Goal: Use online tool/utility: Use online tool/utility

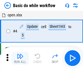
click at [20, 58] on img "button" at bounding box center [20, 56] width 7 height 7
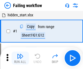
click at [20, 58] on img "button" at bounding box center [20, 56] width 7 height 7
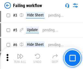
scroll to position [116, 0]
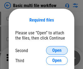
click at [57, 51] on span "Open" at bounding box center [56, 50] width 9 height 4
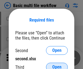
click at [57, 65] on span "Open" at bounding box center [56, 67] width 9 height 4
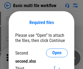
scroll to position [2, 0]
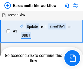
scroll to position [121, 0]
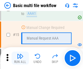
click at [20, 58] on img "button" at bounding box center [20, 56] width 7 height 7
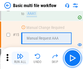
scroll to position [364, 0]
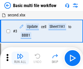
click at [20, 58] on img "button" at bounding box center [20, 56] width 7 height 7
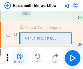
click at [20, 58] on img "button" at bounding box center [20, 56] width 7 height 7
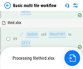
scroll to position [190, 0]
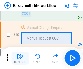
click at [20, 58] on img "button" at bounding box center [20, 56] width 7 height 7
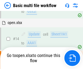
scroll to position [286, 0]
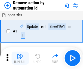
click at [20, 58] on img "button" at bounding box center [20, 56] width 7 height 7
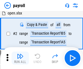
click at [20, 58] on img "button" at bounding box center [20, 56] width 7 height 7
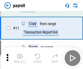
scroll to position [40, 0]
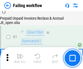
scroll to position [88, 0]
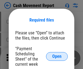
click at [57, 57] on span "Open" at bounding box center [56, 56] width 9 height 4
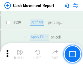
scroll to position [2426, 0]
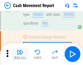
click at [20, 54] on img "button" at bounding box center [20, 52] width 7 height 7
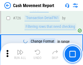
scroll to position [2852, 0]
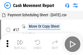
click at [20, 40] on img "button" at bounding box center [20, 42] width 7 height 7
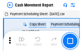
scroll to position [10, 0]
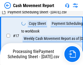
scroll to position [86, 0]
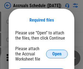
click at [57, 54] on span "Open" at bounding box center [56, 54] width 9 height 4
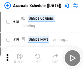
scroll to position [52, 0]
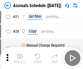
click at [20, 58] on img "button" at bounding box center [20, 56] width 7 height 7
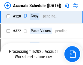
scroll to position [1017, 0]
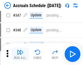
click at [20, 54] on img "button" at bounding box center [20, 52] width 7 height 7
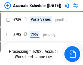
scroll to position [2297, 0]
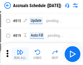
click at [20, 54] on img "button" at bounding box center [20, 52] width 7 height 7
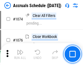
scroll to position [3274, 0]
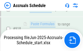
scroll to position [2890, 0]
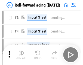
scroll to position [1, 0]
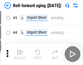
click at [20, 54] on img "button" at bounding box center [20, 52] width 7 height 7
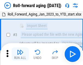
click at [20, 54] on img "button" at bounding box center [20, 52] width 7 height 7
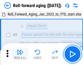
scroll to position [35, 0]
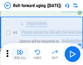
click at [20, 54] on img "button" at bounding box center [20, 52] width 7 height 7
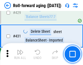
scroll to position [1896, 0]
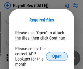
click at [57, 57] on span "Open" at bounding box center [56, 56] width 9 height 4
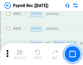
scroll to position [3473, 0]
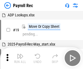
click at [20, 58] on img "button" at bounding box center [20, 56] width 7 height 7
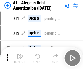
click at [20, 58] on img "button" at bounding box center [20, 56] width 7 height 7
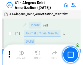
scroll to position [68, 0]
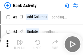
click at [20, 45] on img "button" at bounding box center [20, 42] width 7 height 7
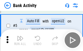
scroll to position [29, 0]
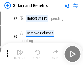
click at [20, 54] on img "button" at bounding box center [20, 52] width 7 height 7
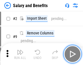
scroll to position [7, 0]
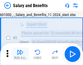
click at [20, 54] on img "button" at bounding box center [20, 52] width 7 height 7
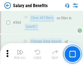
scroll to position [2575, 0]
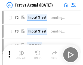
scroll to position [7, 0]
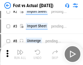
click at [20, 54] on img "button" at bounding box center [20, 52] width 7 height 7
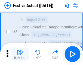
click at [20, 54] on img "button" at bounding box center [20, 52] width 7 height 7
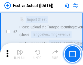
scroll to position [51, 0]
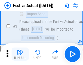
click at [20, 54] on img "button" at bounding box center [20, 52] width 7 height 7
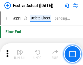
scroll to position [2617, 0]
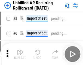
scroll to position [12, 0]
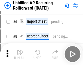
click at [20, 54] on img "button" at bounding box center [20, 52] width 7 height 7
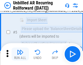
click at [20, 54] on img "button" at bounding box center [20, 52] width 7 height 7
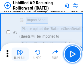
scroll to position [51, 0]
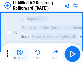
click at [20, 54] on img "button" at bounding box center [20, 52] width 7 height 7
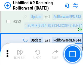
scroll to position [1857, 0]
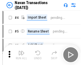
scroll to position [9, 0]
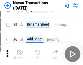
click at [20, 54] on img "button" at bounding box center [20, 52] width 7 height 7
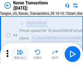
click at [20, 54] on img "button" at bounding box center [20, 52] width 7 height 7
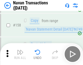
scroll to position [1773, 0]
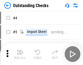
click at [20, 54] on img "button" at bounding box center [20, 52] width 7 height 7
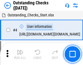
scroll to position [23, 0]
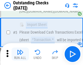
click at [20, 54] on img "button" at bounding box center [20, 52] width 7 height 7
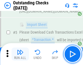
scroll to position [57, 0]
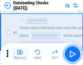
click at [20, 54] on img "button" at bounding box center [20, 52] width 7 height 7
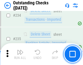
scroll to position [1660, 0]
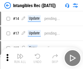
click at [20, 58] on img "button" at bounding box center [20, 56] width 7 height 7
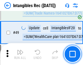
scroll to position [213, 0]
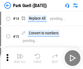
click at [20, 54] on img "button" at bounding box center [20, 56] width 7 height 7
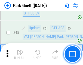
scroll to position [684, 0]
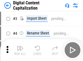
click at [20, 46] on img "button" at bounding box center [20, 48] width 7 height 7
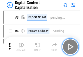
scroll to position [16, 0]
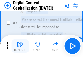
click at [20, 46] on img "button" at bounding box center [20, 44] width 7 height 7
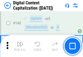
scroll to position [580, 0]
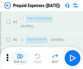
click at [20, 54] on img "button" at bounding box center [20, 56] width 7 height 7
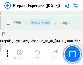
scroll to position [1515, 0]
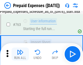
click at [20, 54] on img "button" at bounding box center [20, 52] width 7 height 7
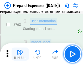
scroll to position [1548, 0]
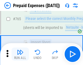
click at [20, 54] on img "button" at bounding box center [20, 52] width 7 height 7
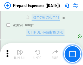
scroll to position [5715, 0]
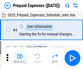
click at [20, 58] on img "button" at bounding box center [20, 56] width 7 height 7
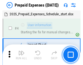
scroll to position [24, 0]
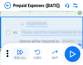
click at [20, 54] on img "button" at bounding box center [20, 52] width 7 height 7
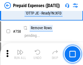
scroll to position [1948, 0]
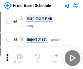
click at [20, 58] on img "button" at bounding box center [20, 56] width 7 height 7
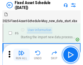
scroll to position [30, 0]
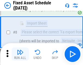
click at [20, 54] on img "button" at bounding box center [20, 52] width 7 height 7
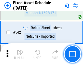
scroll to position [1949, 0]
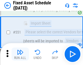
click at [20, 54] on img "button" at bounding box center [20, 52] width 7 height 7
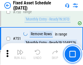
scroll to position [2665, 0]
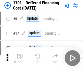
click at [20, 58] on img "button" at bounding box center [20, 56] width 7 height 7
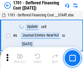
scroll to position [66, 0]
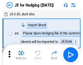
scroll to position [1, 0]
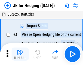
click at [20, 54] on img "button" at bounding box center [20, 52] width 7 height 7
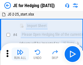
click at [20, 54] on img "button" at bounding box center [20, 52] width 7 height 7
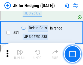
scroll to position [354, 0]
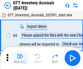
click at [20, 54] on img "button" at bounding box center [20, 56] width 7 height 7
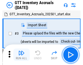
scroll to position [1, 0]
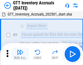
click at [20, 54] on img "button" at bounding box center [20, 52] width 7 height 7
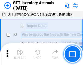
scroll to position [35, 0]
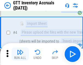
click at [20, 54] on img "button" at bounding box center [20, 52] width 7 height 7
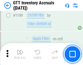
scroll to position [4464, 0]
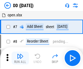
click at [20, 58] on img "button" at bounding box center [20, 56] width 7 height 7
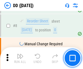
scroll to position [53, 0]
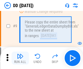
click at [20, 58] on img "button" at bounding box center [20, 56] width 7 height 7
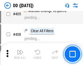
scroll to position [2446, 0]
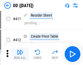
click at [20, 54] on img "button" at bounding box center [20, 52] width 7 height 7
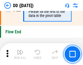
scroll to position [2617, 0]
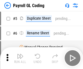
click at [20, 58] on img "button" at bounding box center [20, 56] width 7 height 7
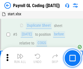
scroll to position [66, 0]
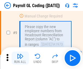
click at [20, 58] on img "button" at bounding box center [20, 56] width 7 height 7
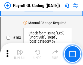
scroll to position [1283, 0]
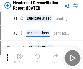
click at [20, 58] on img "button" at bounding box center [20, 56] width 7 height 7
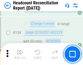
scroll to position [657, 0]
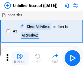
click at [20, 58] on img "button" at bounding box center [20, 56] width 7 height 7
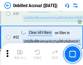
scroll to position [496, 0]
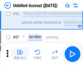
click at [20, 54] on img "button" at bounding box center [20, 52] width 7 height 7
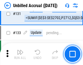
scroll to position [1628, 0]
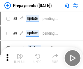
click at [20, 58] on img "button" at bounding box center [20, 56] width 7 height 7
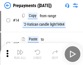
scroll to position [34, 0]
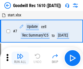
click at [20, 58] on img "button" at bounding box center [20, 56] width 7 height 7
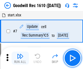
scroll to position [93, 0]
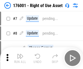
click at [20, 58] on img "button" at bounding box center [20, 56] width 7 height 7
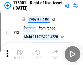
scroll to position [35, 0]
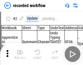
click at [20, 54] on img "button" at bounding box center [20, 52] width 7 height 7
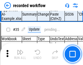
scroll to position [1709, 0]
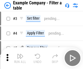
click at [20, 58] on img "button" at bounding box center [20, 56] width 7 height 7
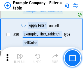
scroll to position [500, 0]
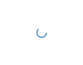
scroll to position [8, 0]
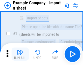
click at [20, 54] on img "button" at bounding box center [20, 52] width 7 height 7
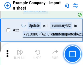
scroll to position [121, 0]
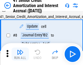
click at [20, 54] on img "button" at bounding box center [20, 52] width 7 height 7
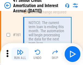
click at [20, 54] on img "button" at bounding box center [20, 52] width 7 height 7
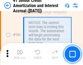
scroll to position [585, 0]
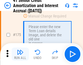
click at [20, 54] on img "button" at bounding box center [20, 52] width 7 height 7
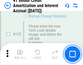
scroll to position [640, 0]
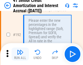
click at [20, 54] on img "button" at bounding box center [20, 52] width 7 height 7
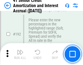
scroll to position [698, 0]
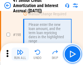
click at [20, 54] on img "button" at bounding box center [20, 52] width 7 height 7
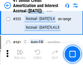
scroll to position [1397, 0]
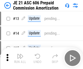
click at [20, 54] on img "button" at bounding box center [20, 56] width 7 height 7
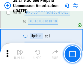
scroll to position [1021, 0]
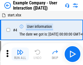
click at [20, 54] on img "button" at bounding box center [20, 52] width 7 height 7
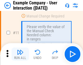
click at [20, 54] on img "button" at bounding box center [20, 52] width 7 height 7
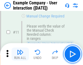
scroll to position [118, 0]
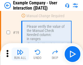
click at [20, 54] on img "button" at bounding box center [20, 52] width 7 height 7
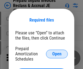
click at [57, 54] on span "Open" at bounding box center [56, 54] width 9 height 4
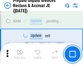
scroll to position [738, 0]
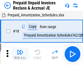
click at [20, 54] on img "button" at bounding box center [20, 52] width 7 height 7
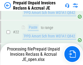
scroll to position [411, 0]
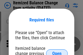
click at [57, 52] on span "Open" at bounding box center [56, 54] width 9 height 4
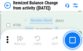
scroll to position [1052, 0]
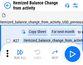
scroll to position [8, 0]
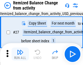
click at [20, 54] on img "button" at bounding box center [20, 52] width 7 height 7
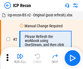
scroll to position [2, 0]
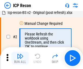
click at [20, 58] on img "button" at bounding box center [20, 56] width 7 height 7
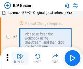
click at [20, 58] on img "button" at bounding box center [20, 56] width 7 height 7
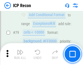
scroll to position [536, 0]
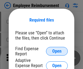
click at [57, 51] on span "Open" at bounding box center [56, 51] width 9 height 4
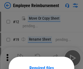
scroll to position [48, 0]
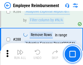
scroll to position [1486, 0]
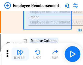
click at [20, 54] on img "button" at bounding box center [20, 52] width 7 height 7
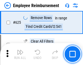
scroll to position [3273, 0]
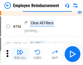
click at [20, 54] on img "button" at bounding box center [20, 52] width 7 height 7
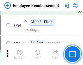
scroll to position [3836, 0]
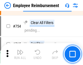
click at [20, 54] on img "button" at bounding box center [20, 52] width 7 height 7
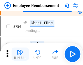
click at [20, 54] on img "button" at bounding box center [20, 52] width 7 height 7
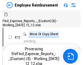
scroll to position [19, 0]
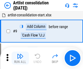
click at [20, 58] on img "button" at bounding box center [20, 56] width 7 height 7
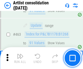
scroll to position [2394, 0]
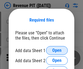
click at [57, 51] on span "Open" at bounding box center [56, 50] width 9 height 4
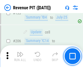
scroll to position [555, 0]
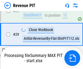
scroll to position [251, 0]
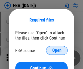
click at [57, 51] on span "Open" at bounding box center [56, 50] width 9 height 4
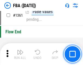
scroll to position [5871, 0]
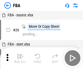
scroll to position [5, 0]
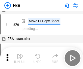
click at [20, 58] on img "button" at bounding box center [20, 56] width 7 height 7
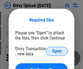
click at [57, 51] on span "Open" at bounding box center [56, 51] width 9 height 4
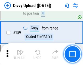
scroll to position [566, 0]
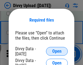
click at [57, 51] on span "Open" at bounding box center [56, 51] width 9 height 4
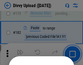
scroll to position [614, 0]
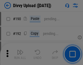
scroll to position [690, 0]
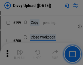
scroll to position [795, 0]
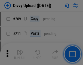
scroll to position [929, 0]
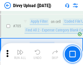
scroll to position [3740, 0]
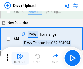
click at [20, 58] on img "button" at bounding box center [20, 56] width 7 height 7
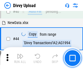
scroll to position [60, 0]
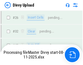
scroll to position [566, 0]
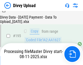
scroll to position [764, 0]
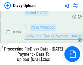
scroll to position [737, 0]
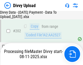
scroll to position [913, 0]
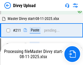
scroll to position [1094, 0]
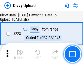
scroll to position [1246, 0]
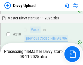
scroll to position [1177, 0]
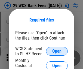
click at [57, 51] on span "Open" at bounding box center [56, 51] width 9 height 4
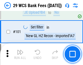
scroll to position [533, 0]
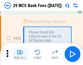
click at [20, 54] on img "button" at bounding box center [20, 52] width 7 height 7
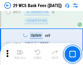
scroll to position [2751, 0]
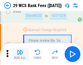
click at [20, 54] on img "button" at bounding box center [20, 52] width 7 height 7
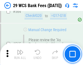
scroll to position [2957, 0]
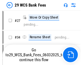
scroll to position [1, 0]
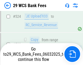
scroll to position [2919, 0]
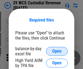
click at [57, 51] on span "Open" at bounding box center [56, 51] width 9 height 4
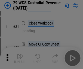
scroll to position [117, 0]
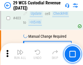
scroll to position [2532, 0]
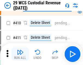
click at [20, 54] on img "button" at bounding box center [20, 52] width 7 height 7
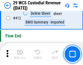
scroll to position [2611, 0]
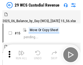
scroll to position [13, 0]
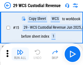
click at [20, 54] on img "button" at bounding box center [20, 52] width 7 height 7
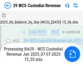
scroll to position [124, 0]
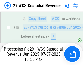
scroll to position [124, 0]
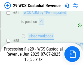
scroll to position [410, 0]
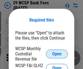
click at [57, 54] on span "Open" at bounding box center [56, 54] width 9 height 4
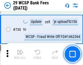
scroll to position [2755, 0]
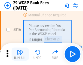
click at [20, 54] on img "button" at bounding box center [20, 52] width 7 height 7
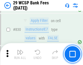
scroll to position [3469, 0]
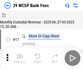
click at [20, 54] on img "button" at bounding box center [20, 56] width 7 height 7
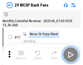
scroll to position [13, 0]
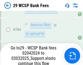
scroll to position [3231, 0]
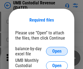
click at [57, 51] on span "Open" at bounding box center [56, 51] width 9 height 4
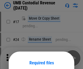
scroll to position [43, 0]
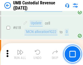
scroll to position [2817, 0]
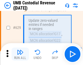
click at [20, 54] on img "button" at bounding box center [20, 52] width 7 height 7
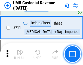
scroll to position [3328, 0]
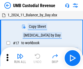
scroll to position [4, 0]
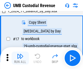
click at [20, 58] on img "button" at bounding box center [20, 56] width 7 height 7
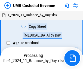
scroll to position [4, 0]
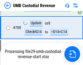
scroll to position [3292, 0]
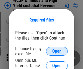
click at [57, 51] on span "Open" at bounding box center [56, 51] width 9 height 4
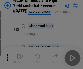
scroll to position [125, 0]
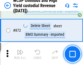
scroll to position [4627, 0]
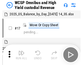
scroll to position [3, 0]
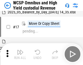
click at [20, 54] on img "button" at bounding box center [20, 52] width 7 height 7
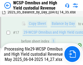
scroll to position [86, 0]
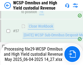
scroll to position [561, 0]
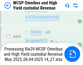
scroll to position [4591, 0]
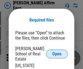
click at [57, 52] on span "Open" at bounding box center [56, 54] width 9 height 4
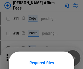
scroll to position [43, 0]
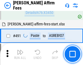
scroll to position [1487, 0]
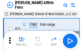
scroll to position [5, 0]
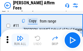
click at [20, 40] on img "button" at bounding box center [20, 38] width 7 height 7
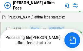
scroll to position [1217, 0]
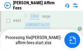
scroll to position [1434, 0]
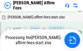
scroll to position [1241, 0]
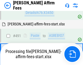
scroll to position [1459, 0]
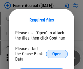
click at [57, 52] on span "Open" at bounding box center [56, 54] width 9 height 4
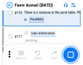
scroll to position [1147, 0]
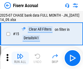
click at [20, 58] on img "button" at bounding box center [20, 56] width 7 height 7
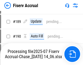
scroll to position [1437, 0]
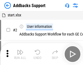
click at [20, 54] on img "button" at bounding box center [20, 52] width 7 height 7
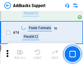
scroll to position [398, 0]
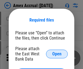
click at [57, 54] on span "Open" at bounding box center [56, 54] width 9 height 4
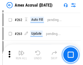
scroll to position [1239, 0]
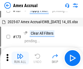
click at [20, 58] on img "button" at bounding box center [20, 56] width 7 height 7
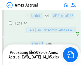
scroll to position [1349, 0]
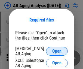
click at [57, 51] on span "Open" at bounding box center [56, 51] width 9 height 4
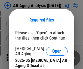
scroll to position [165, 0]
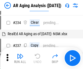
scroll to position [5, 0]
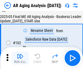
click at [20, 58] on img "button" at bounding box center [20, 56] width 7 height 7
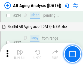
scroll to position [847, 0]
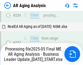
scroll to position [841, 0]
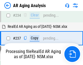
scroll to position [841, 0]
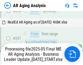
scroll to position [841, 0]
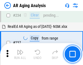
scroll to position [841, 0]
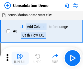
click at [20, 58] on img "button" at bounding box center [20, 56] width 7 height 7
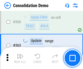
scroll to position [1832, 0]
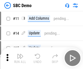
click at [20, 58] on img "button" at bounding box center [20, 56] width 7 height 7
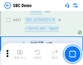
scroll to position [1438, 0]
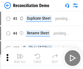
click at [20, 58] on img "button" at bounding box center [20, 56] width 7 height 7
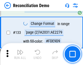
scroll to position [649, 0]
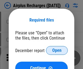
click at [57, 51] on span "Open" at bounding box center [56, 50] width 9 height 4
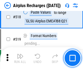
scroll to position [2353, 0]
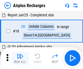
click at [20, 58] on img "button" at bounding box center [20, 56] width 7 height 7
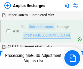
scroll to position [24, 0]
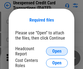
click at [57, 51] on span "Open" at bounding box center [56, 51] width 9 height 4
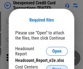
click at [57, 68] on span "Open" at bounding box center [56, 70] width 9 height 4
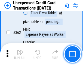
scroll to position [1406, 0]
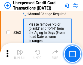
click at [20, 54] on img "button" at bounding box center [20, 52] width 7 height 7
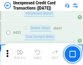
scroll to position [1865, 0]
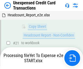
scroll to position [89, 0]
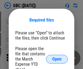
click at [57, 59] on span "Open" at bounding box center [56, 59] width 9 height 4
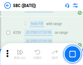
scroll to position [1068, 0]
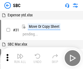
scroll to position [5, 0]
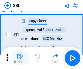
click at [20, 58] on img "button" at bounding box center [20, 56] width 7 height 7
